Goal: Information Seeking & Learning: Learn about a topic

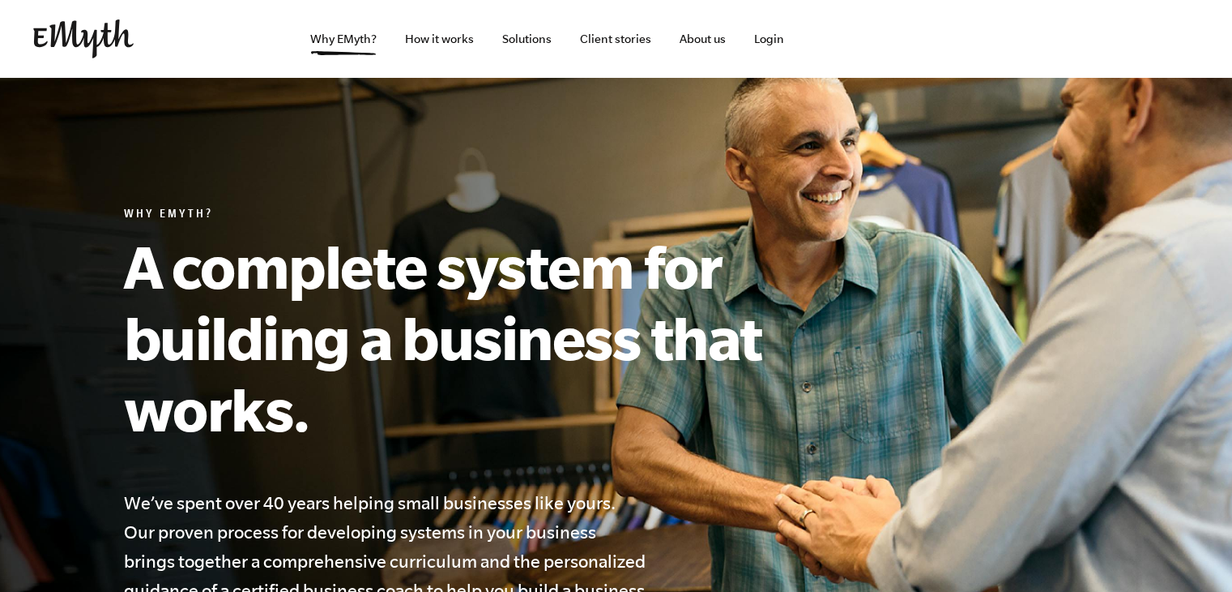
click at [78, 35] on img at bounding box center [83, 38] width 100 height 39
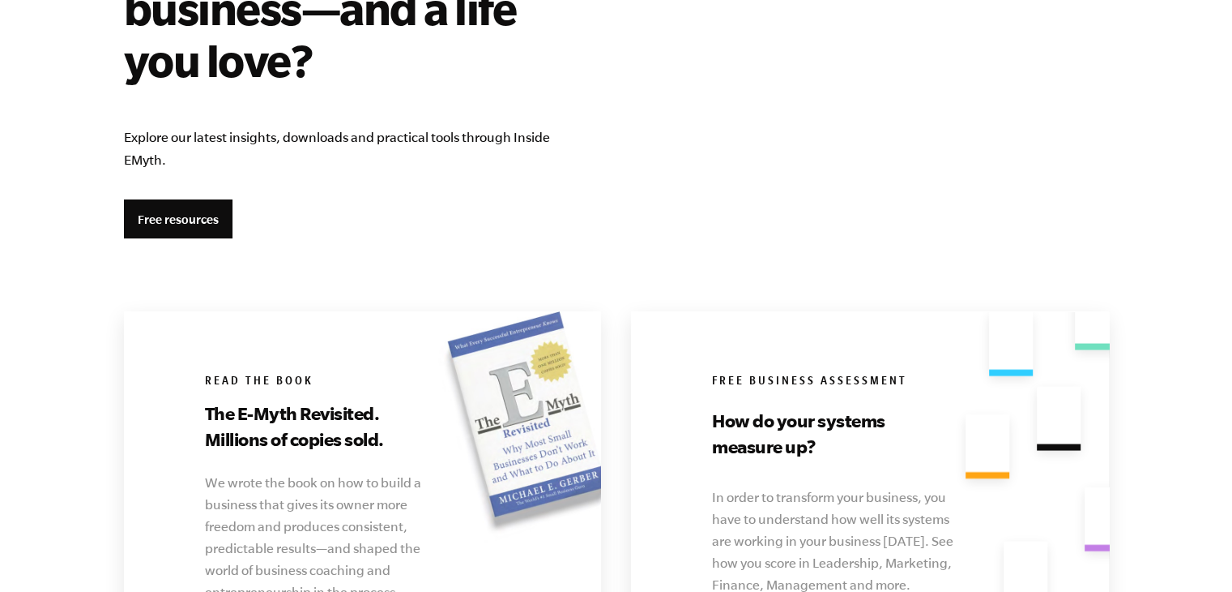
scroll to position [2944, 0]
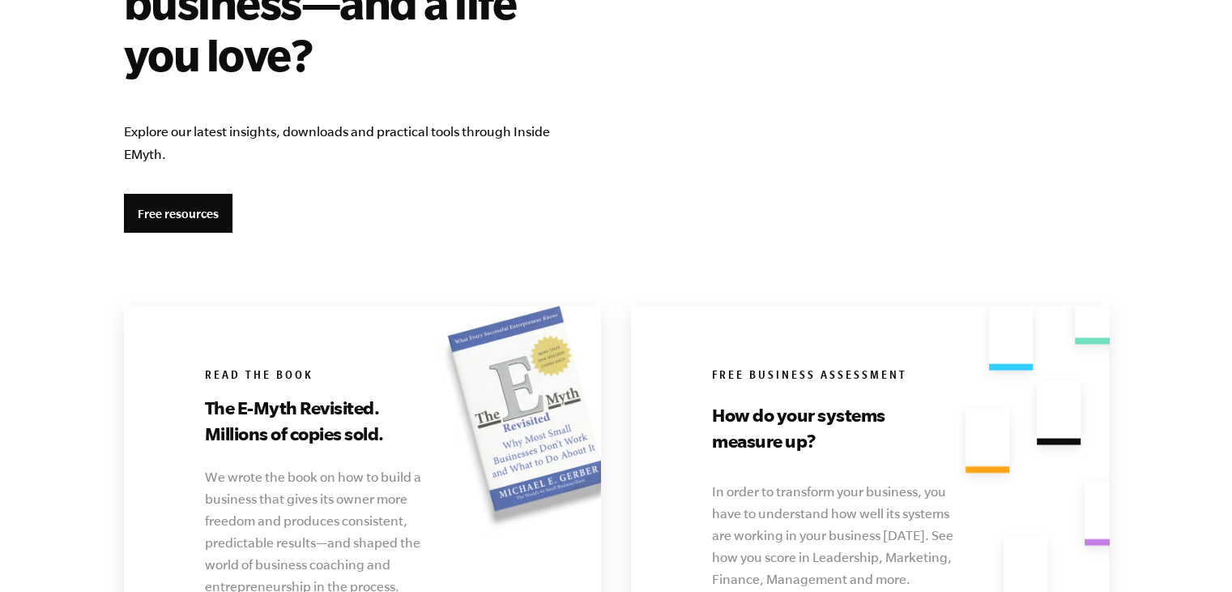
drag, startPoint x: 1243, startPoint y: 49, endPoint x: 1244, endPoint y: 380, distance: 331.4
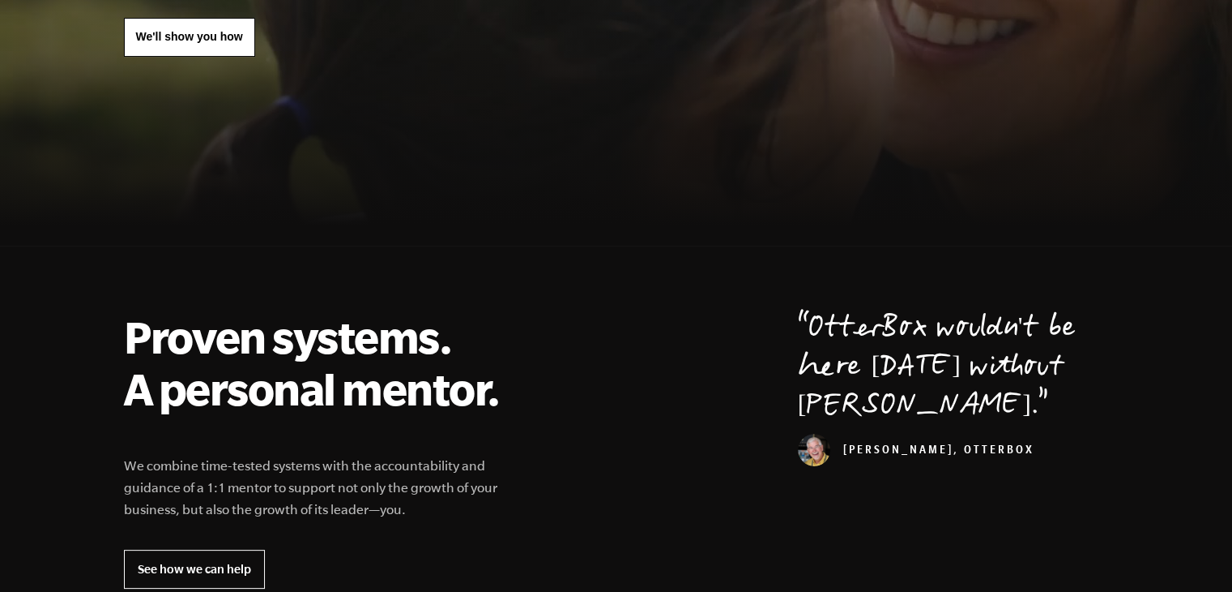
scroll to position [0, 0]
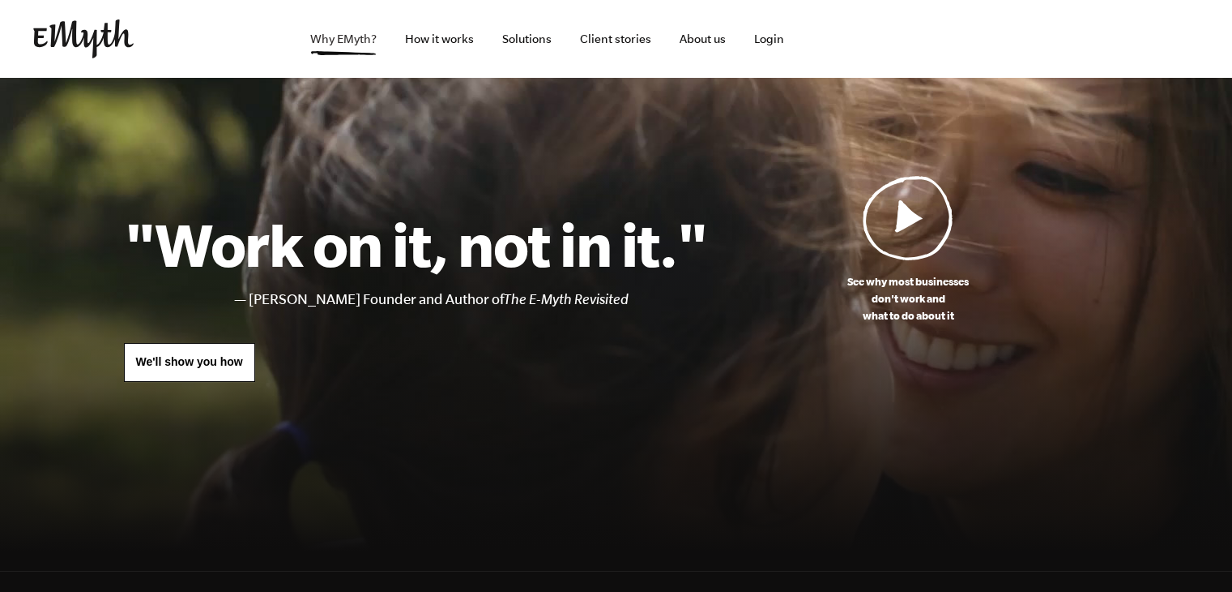
click at [322, 45] on link "Why EMyth?" at bounding box center [343, 39] width 92 height 78
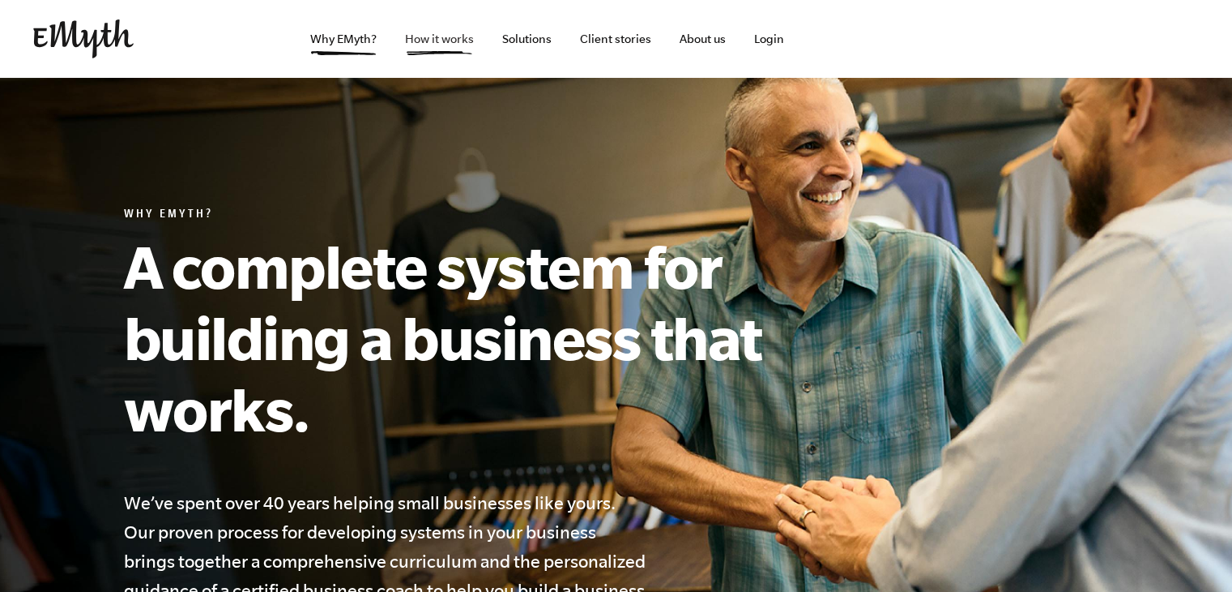
click at [452, 33] on link "How it works" at bounding box center [439, 39] width 95 height 78
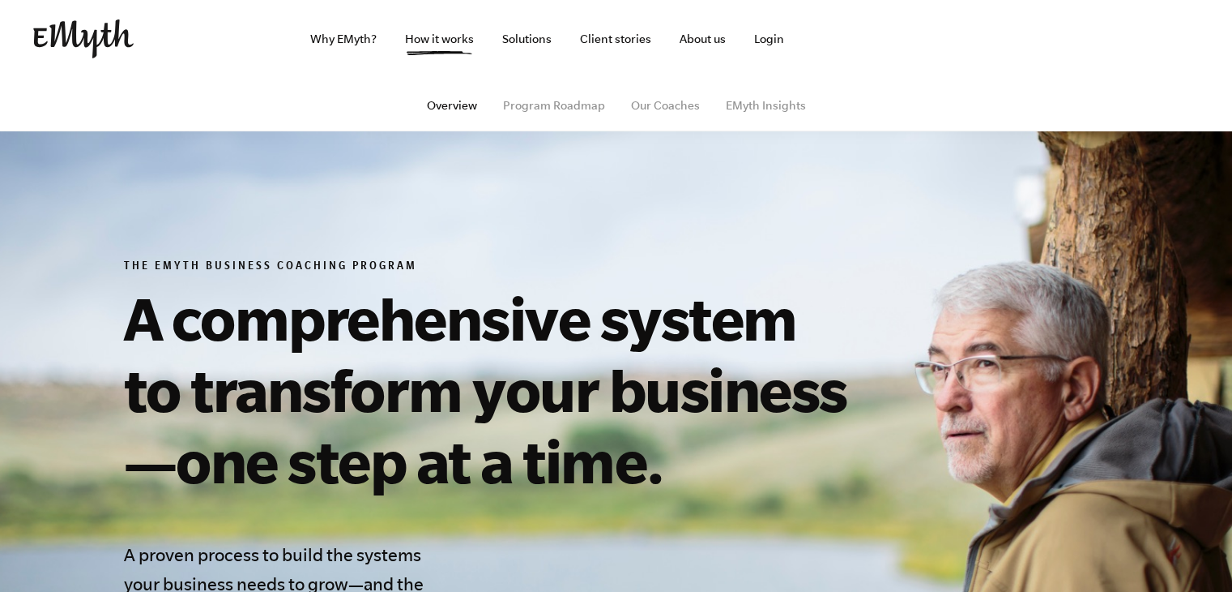
drag, startPoint x: 1237, startPoint y: 34, endPoint x: 1241, endPoint y: 9, distance: 25.3
click at [1232, 9] on html "✕ Why EMyth? Solutions How It Works Client Stories About Us Free Resources Login" at bounding box center [616, 296] width 1232 height 592
click at [592, 105] on link "Program Roadmap" at bounding box center [554, 105] width 102 height 13
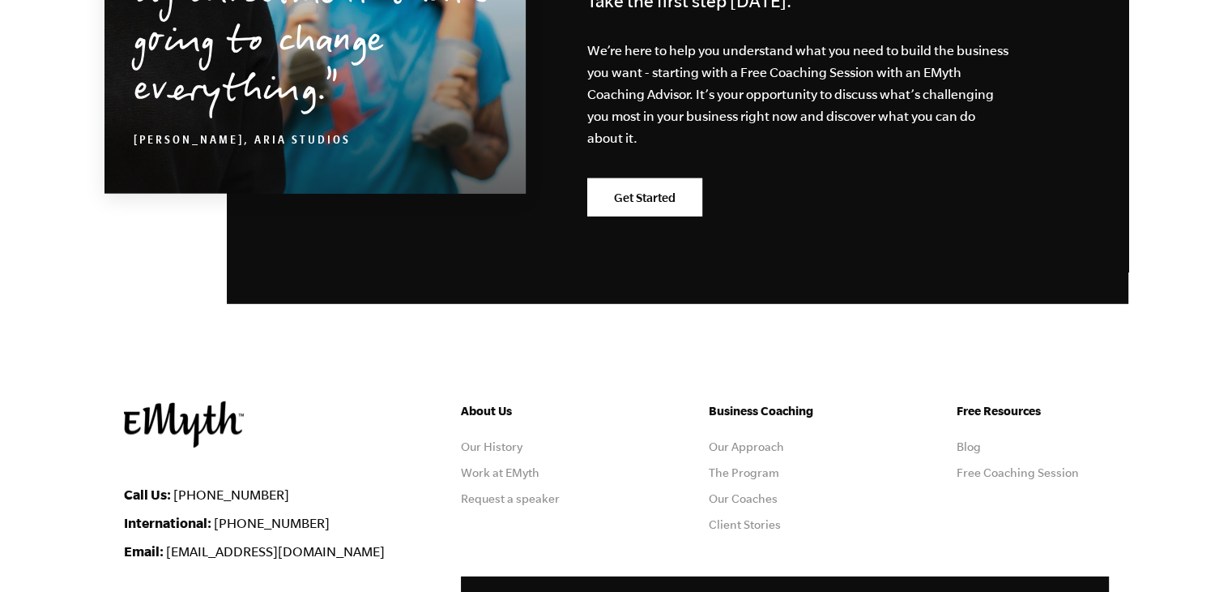
scroll to position [4657, 0]
